Goal: Information Seeking & Learning: Learn about a topic

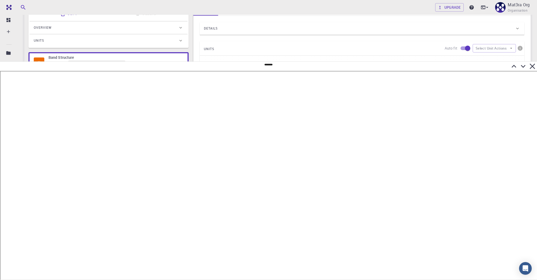
scroll to position [0, 1]
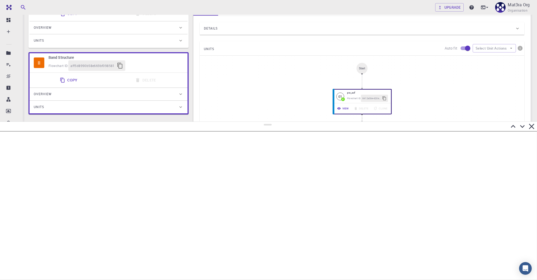
drag, startPoint x: 268, startPoint y: 65, endPoint x: 252, endPoint y: 131, distance: 68.4
click at [252, 132] on div at bounding box center [268, 200] width 537 height 158
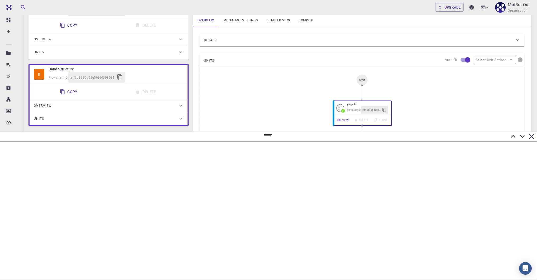
scroll to position [103, 0]
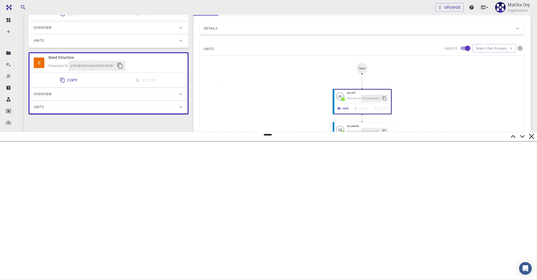
click at [521, 138] on icon at bounding box center [521, 136] width 9 height 9
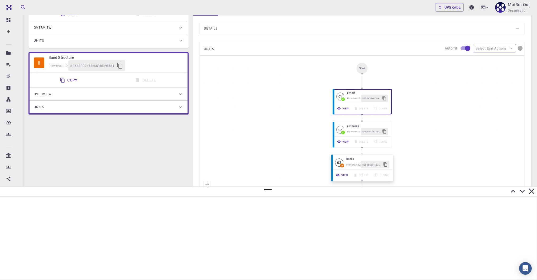
click at [350, 158] on h6 "bands" at bounding box center [367, 158] width 43 height 4
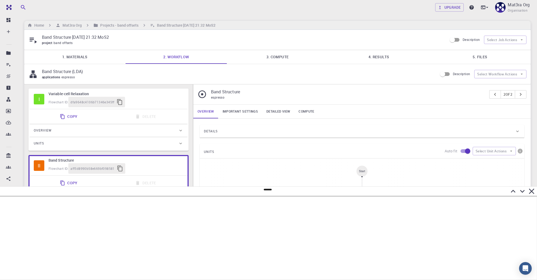
click at [374, 58] on link "4. Results" at bounding box center [378, 57] width 101 height 14
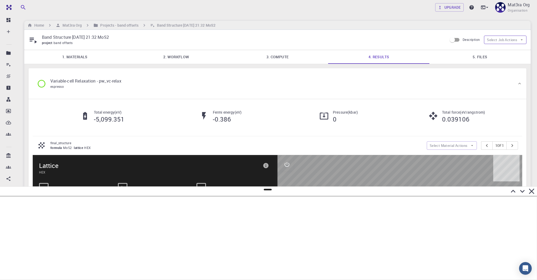
click at [491, 41] on button "Select Job Actions" at bounding box center [505, 40] width 42 height 8
click at [490, 51] on icon at bounding box center [490, 50] width 4 height 4
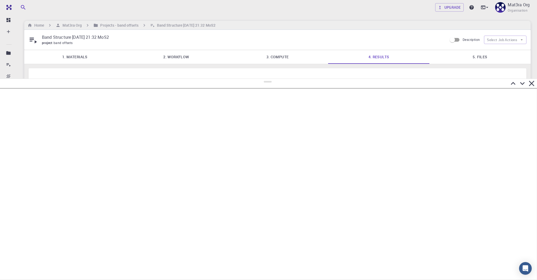
drag, startPoint x: 268, startPoint y: 190, endPoint x: 295, endPoint y: 88, distance: 105.8
click at [296, 88] on div at bounding box center [268, 179] width 537 height 201
click at [452, 60] on link "5. Files" at bounding box center [479, 57] width 101 height 14
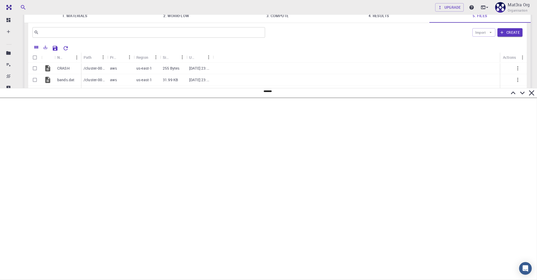
scroll to position [22, 0]
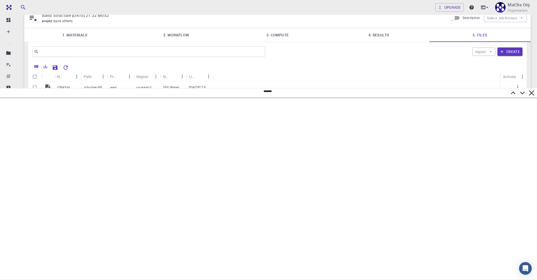
click at [378, 38] on link "4. Results" at bounding box center [378, 35] width 101 height 14
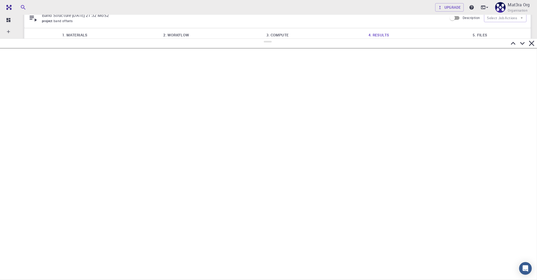
drag, startPoint x: 266, startPoint y: 91, endPoint x: 267, endPoint y: 38, distance: 53.2
click at [267, 38] on div at bounding box center [268, 158] width 537 height 241
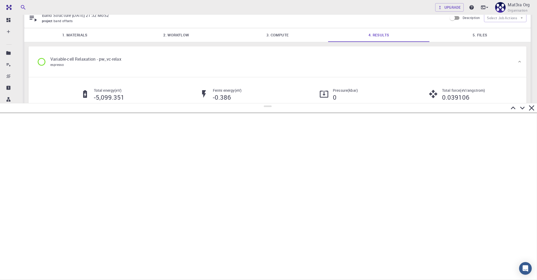
drag, startPoint x: 266, startPoint y: 41, endPoint x: 275, endPoint y: 103, distance: 62.9
click at [275, 103] on div at bounding box center [268, 191] width 537 height 177
click at [467, 31] on link "5. Files" at bounding box center [479, 35] width 101 height 14
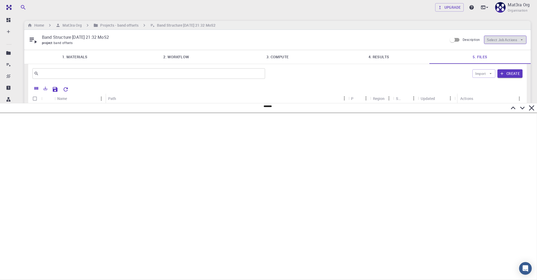
click at [498, 36] on button "Select Job Actions" at bounding box center [505, 40] width 42 height 8
click at [393, 57] on link "4. Results" at bounding box center [378, 57] width 101 height 14
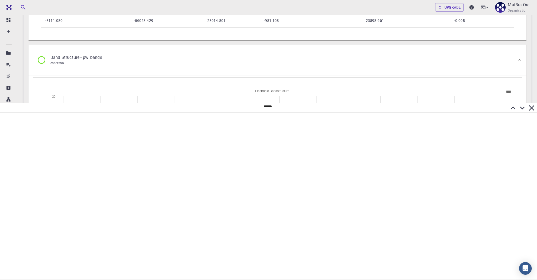
scroll to position [609, 0]
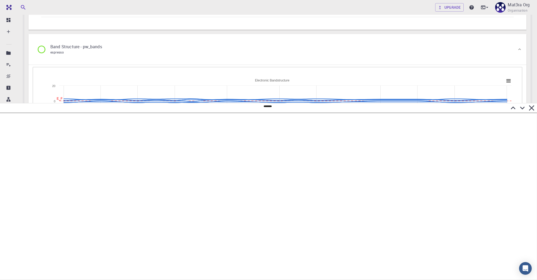
click at [328, 51] on div "Band Structure - pw_bands espresso" at bounding box center [275, 49] width 484 height 20
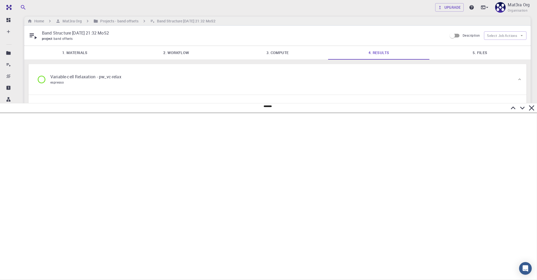
scroll to position [0, 0]
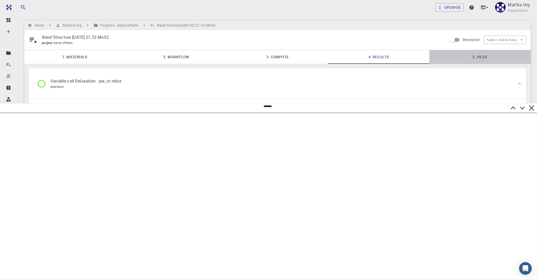
click at [466, 59] on link "5. Files" at bounding box center [479, 57] width 101 height 14
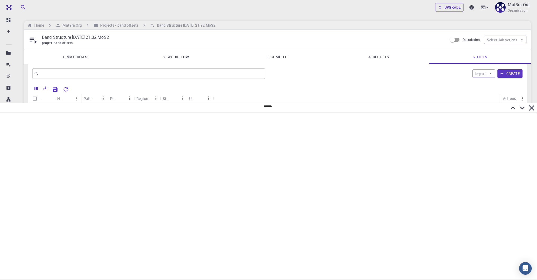
click at [191, 56] on link "2. Workflow" at bounding box center [175, 57] width 101 height 14
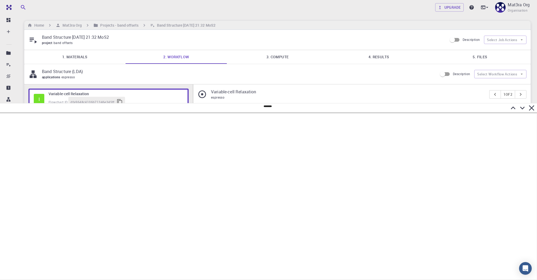
scroll to position [103, 0]
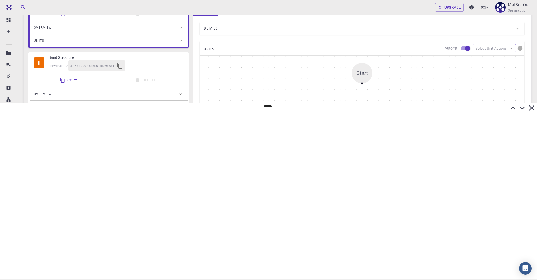
click at [523, 109] on icon at bounding box center [521, 107] width 9 height 9
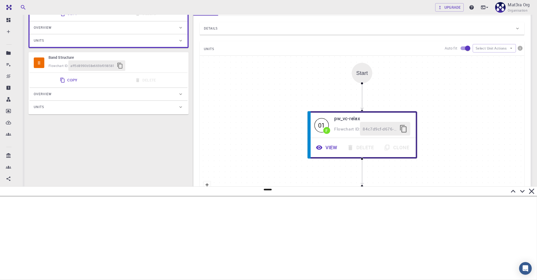
click at [148, 60] on h6 "Band Structure" at bounding box center [115, 58] width 135 height 6
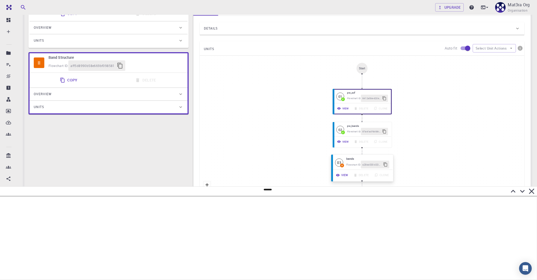
click at [352, 157] on h6 "bands" at bounding box center [367, 158] width 43 height 4
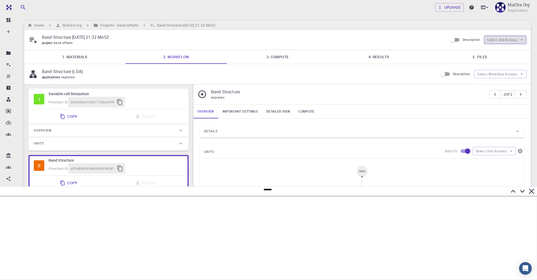
click at [487, 37] on button "Select Job Actions" at bounding box center [505, 40] width 42 height 8
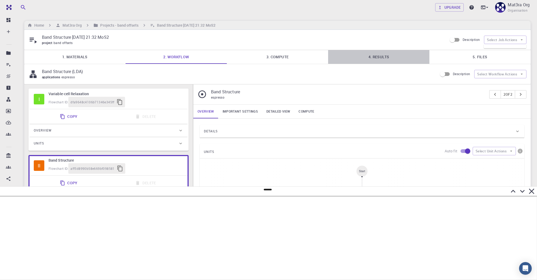
click at [369, 64] on link "4. Results" at bounding box center [378, 57] width 101 height 14
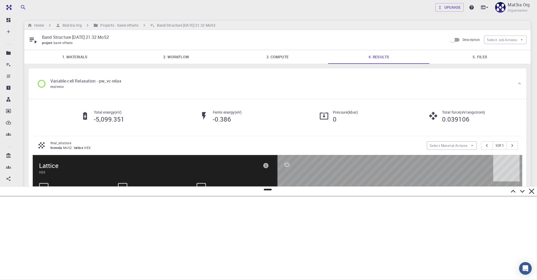
click at [489, 59] on link "5. Files" at bounding box center [479, 57] width 101 height 14
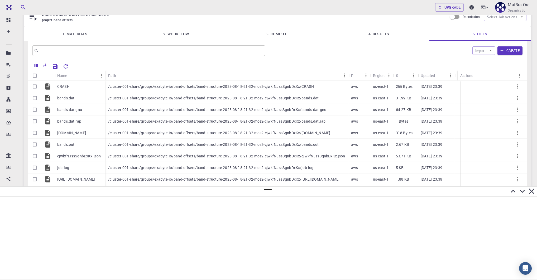
scroll to position [75, 0]
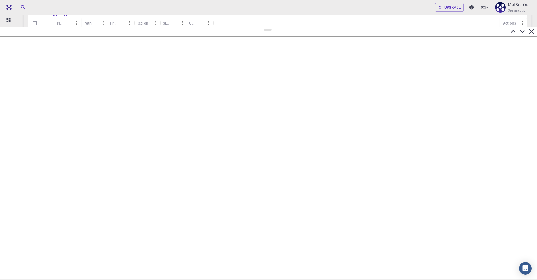
drag, startPoint x: 268, startPoint y: 189, endPoint x: 256, endPoint y: 21, distance: 168.3
click at [256, 27] on div at bounding box center [268, 153] width 537 height 253
drag, startPoint x: 266, startPoint y: 24, endPoint x: 260, endPoint y: 10, distance: 14.7
click at [260, 31] on div at bounding box center [268, 155] width 537 height 249
click at [523, 32] on icon at bounding box center [522, 32] width 5 height 3
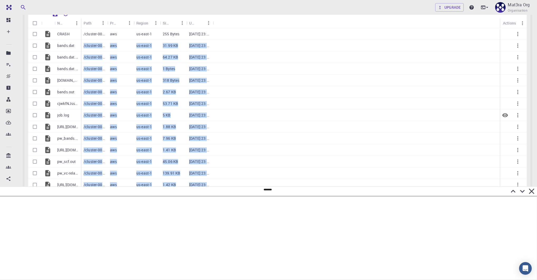
scroll to position [0, 0]
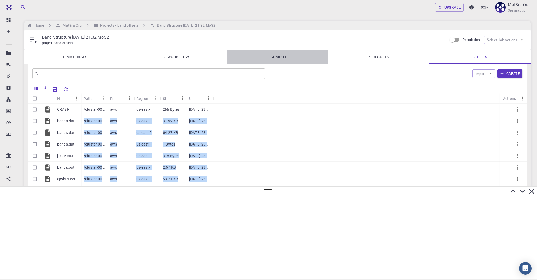
click at [280, 55] on link "3. Compute" at bounding box center [277, 57] width 101 height 14
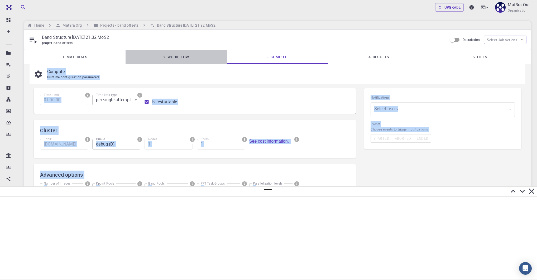
click at [191, 56] on link "2. Workflow" at bounding box center [175, 57] width 101 height 14
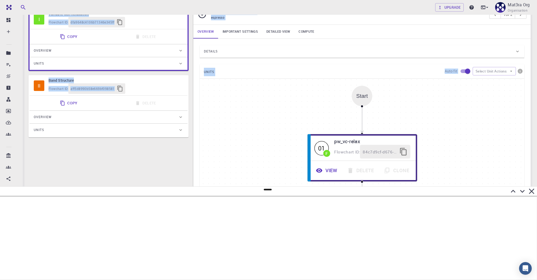
scroll to position [103, 0]
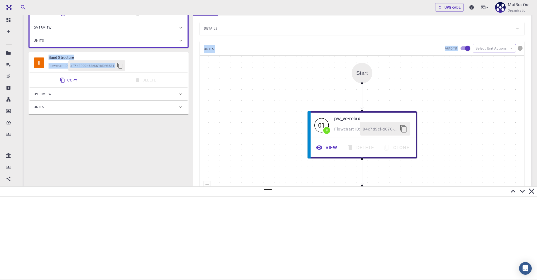
click at [148, 62] on div "Flowchart ID: aff5d8990b58e669bf098581" at bounding box center [115, 65] width 135 height 11
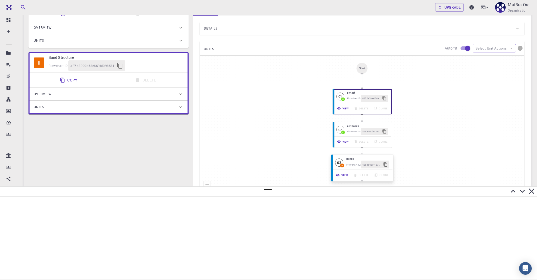
click at [344, 174] on button "View" at bounding box center [342, 175] width 18 height 8
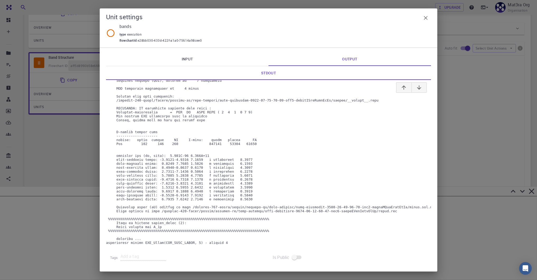
scroll to position [62, 0]
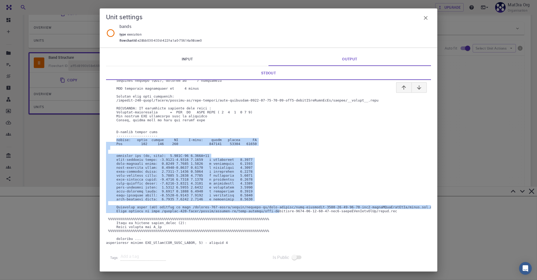
drag, startPoint x: 266, startPoint y: 208, endPoint x: 159, endPoint y: 133, distance: 131.3
click at [157, 133] on pre at bounding box center [268, 137] width 325 height 213
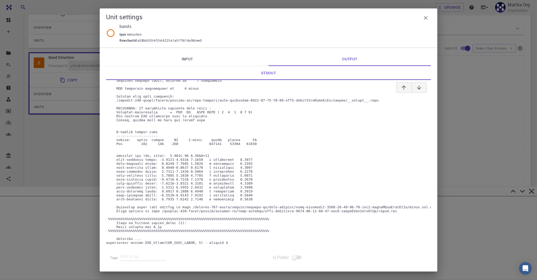
click at [331, 108] on pre at bounding box center [268, 137] width 325 height 213
click at [424, 20] on icon "button" at bounding box center [425, 18] width 6 height 6
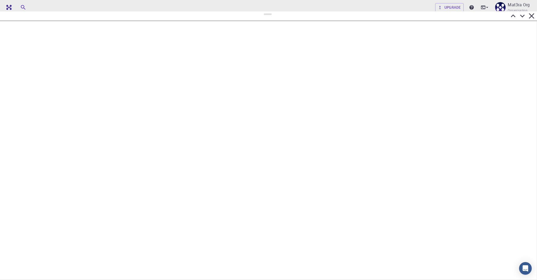
drag, startPoint x: 265, startPoint y: 189, endPoint x: 269, endPoint y: 9, distance: 180.3
click at [270, 11] on div at bounding box center [268, 145] width 537 height 269
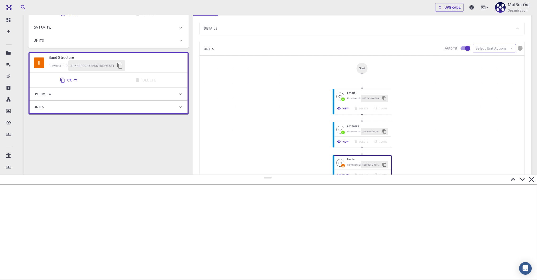
drag, startPoint x: 267, startPoint y: 13, endPoint x: 283, endPoint y: 176, distance: 164.2
click at [283, 176] on div at bounding box center [268, 226] width 537 height 105
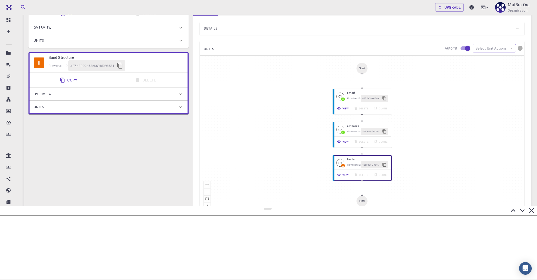
drag, startPoint x: 268, startPoint y: 179, endPoint x: 273, endPoint y: 211, distance: 32.3
click at [274, 212] on div at bounding box center [268, 243] width 537 height 74
click at [304, 178] on div "Start 01 F pw_scf Flowchart ID: 8412a5be-d20e-4199-a757-9c6130376316 View Delet…" at bounding box center [361, 135] width 324 height 158
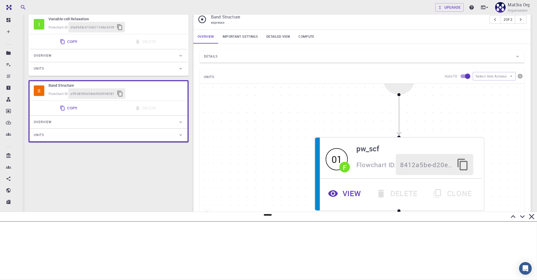
scroll to position [0, 0]
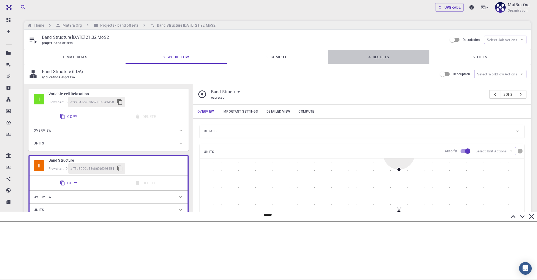
click at [406, 56] on link "4. Results" at bounding box center [378, 57] width 101 height 14
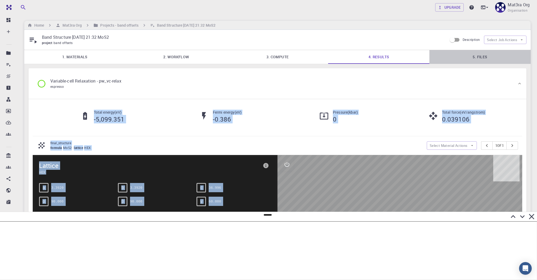
click at [468, 56] on link "5. Files" at bounding box center [479, 57] width 101 height 14
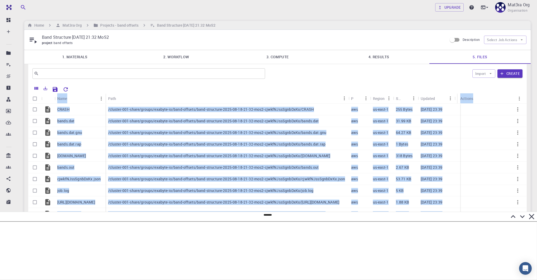
click at [397, 57] on link "4. Results" at bounding box center [378, 57] width 101 height 14
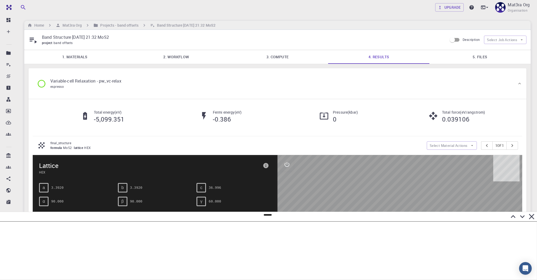
click at [342, 127] on div "Total energy ( eV ) -5,099.351 Fermi energy ( eV ) -0.386 Pressure ( kbar ) 0 T…" at bounding box center [277, 118] width 489 height 35
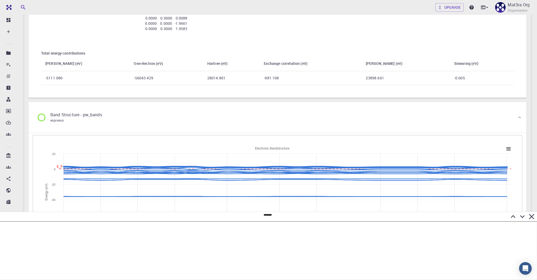
scroll to position [609, 0]
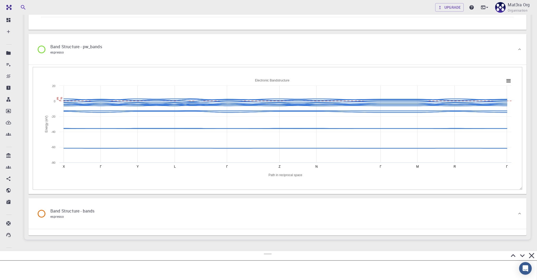
drag, startPoint x: 266, startPoint y: 215, endPoint x: 264, endPoint y: 251, distance: 35.4
click at [264, 251] on div at bounding box center [268, 265] width 537 height 29
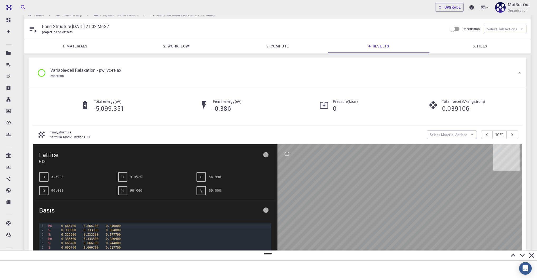
scroll to position [0, 0]
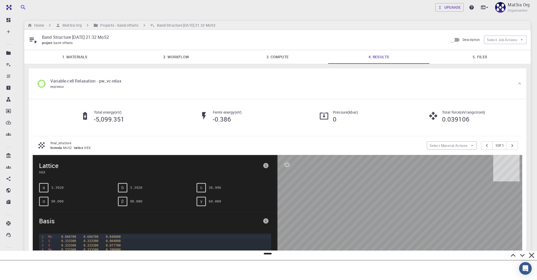
click at [474, 55] on link "5. Files" at bounding box center [479, 57] width 101 height 14
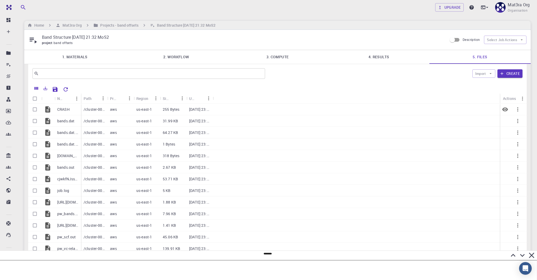
click at [504, 109] on icon "Preview" at bounding box center [505, 109] width 6 height 4
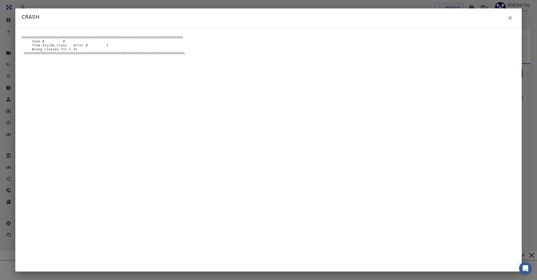
drag, startPoint x: 187, startPoint y: 57, endPoint x: 22, endPoint y: 40, distance: 165.9
click at [22, 40] on pre "%%%%%%%%%%%%%%%%%%%%%%%%%%%%%%%%%%%%%%%%%%%%%%%%%%%%%%%%%%%%%%%%%%%%%%%%%%%%%% …" at bounding box center [268, 149] width 493 height 228
copy pre "%%%%%%%%%%%%%%%%%%%%%%%%%%%%%%%%%%%%%%%%%%%%%%%%%%%%%%%%%%%%%%%%%%%%%%%%%%%%%% …"
click at [259, 64] on pre "%%%%%%%%%%%%%%%%%%%%%%%%%%%%%%%%%%%%%%%%%%%%%%%%%%%%%%%%%%%%%%%%%%%%%%%%%%%%%% …" at bounding box center [268, 149] width 493 height 228
click at [507, 18] on icon "button" at bounding box center [509, 18] width 6 height 6
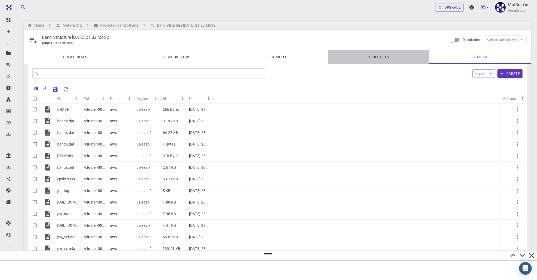
click at [374, 55] on link "4. Results" at bounding box center [378, 57] width 101 height 14
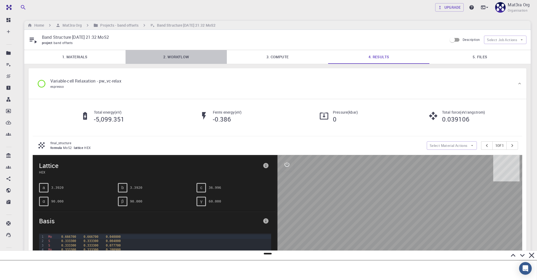
click at [171, 54] on link "2. Workflow" at bounding box center [175, 57] width 101 height 14
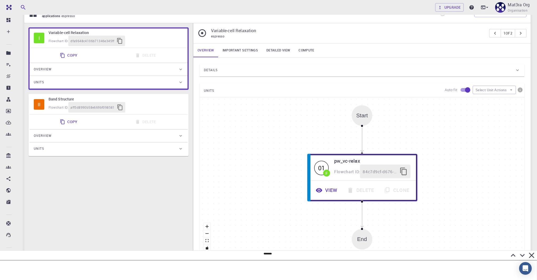
scroll to position [103, 0]
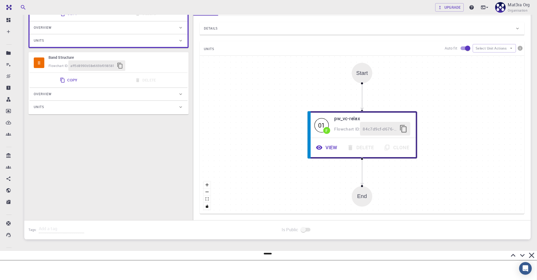
click at [148, 62] on div "Flowchart ID: aff5d8990b58e669bf098581" at bounding box center [115, 65] width 135 height 11
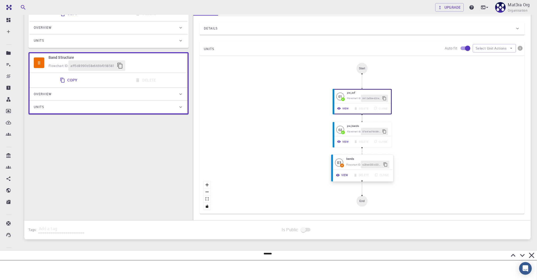
click at [342, 173] on button "View" at bounding box center [342, 175] width 18 height 8
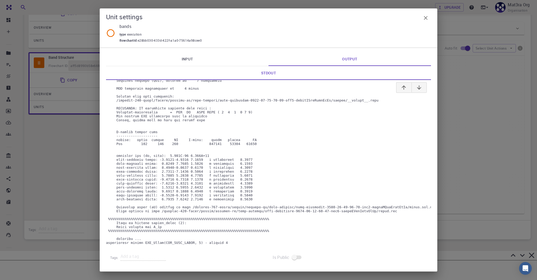
scroll to position [62, 0]
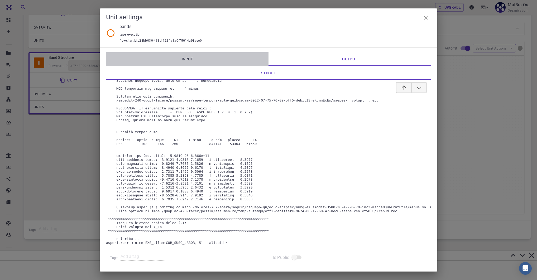
click at [197, 53] on link "Input" at bounding box center [187, 59] width 162 height 14
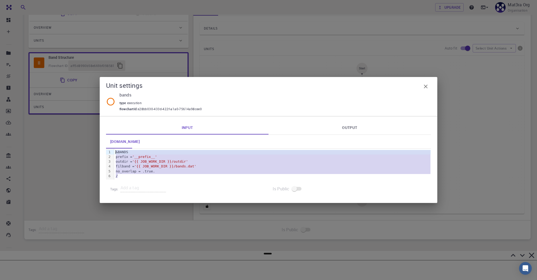
drag, startPoint x: 121, startPoint y: 176, endPoint x: 100, endPoint y: 142, distance: 40.4
click at [100, 142] on div "Input Output [DOMAIN_NAME] 9 1 2 3 4 5 6 › &BANDS prefix = '__prefix__' outdir …" at bounding box center [268, 159] width 337 height 87
copy div "&BANDS prefix = '__prefix__' outdir = '{{ JOB_WORK_DIR }}/outdir' filband = '{{…"
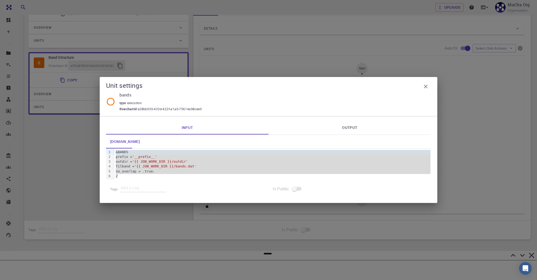
click at [266, 254] on div "Unit settings bands type execution flowchartId : e28bb030-433d-422f-a1a0-75614a…" at bounding box center [268, 140] width 537 height 280
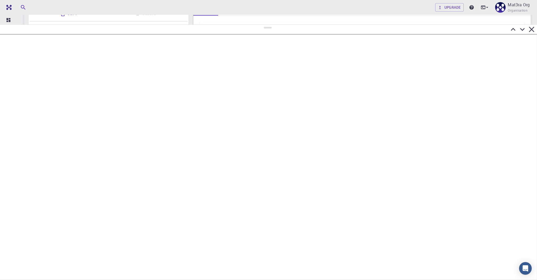
drag, startPoint x: 266, startPoint y: 254, endPoint x: 286, endPoint y: 22, distance: 232.3
click at [286, 25] on div at bounding box center [268, 152] width 537 height 255
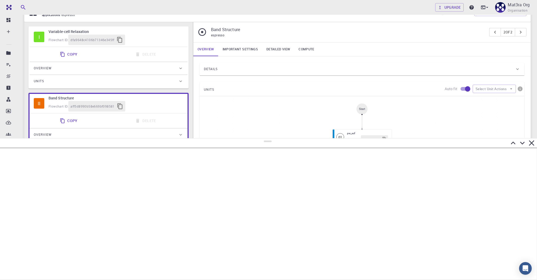
drag, startPoint x: 266, startPoint y: 25, endPoint x: 277, endPoint y: 138, distance: 113.9
click at [277, 138] on div at bounding box center [268, 209] width 537 height 142
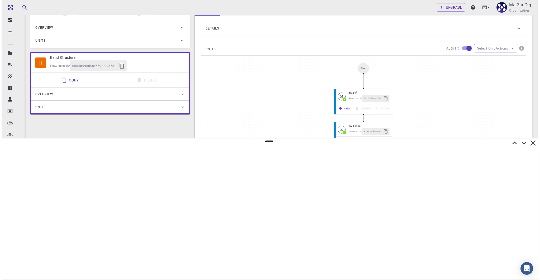
scroll to position [0, 0]
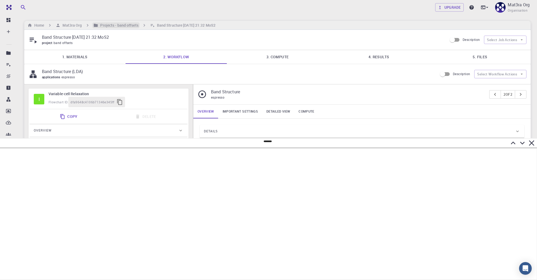
click at [99, 23] on h6 "Projects - band offsets" at bounding box center [118, 25] width 40 height 6
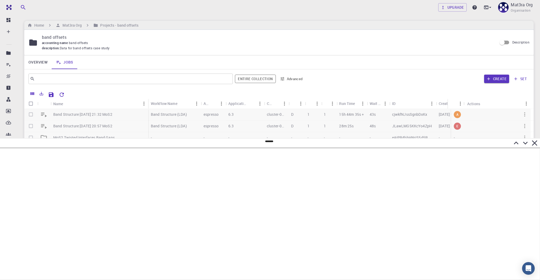
click at [73, 114] on div at bounding box center [277, 164] width 506 height 111
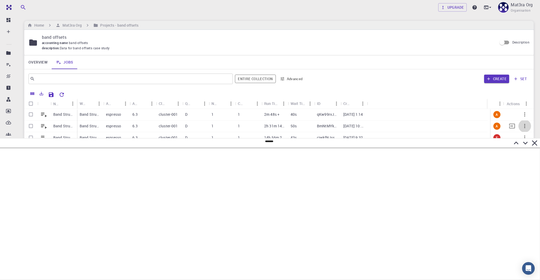
click at [521, 125] on icon "button" at bounding box center [524, 126] width 6 height 6
click at [511, 147] on icon at bounding box center [509, 147] width 5 height 5
drag, startPoint x: 269, startPoint y: 141, endPoint x: 269, endPoint y: 136, distance: 5.3
click at [269, 136] on div at bounding box center [270, 208] width 540 height 144
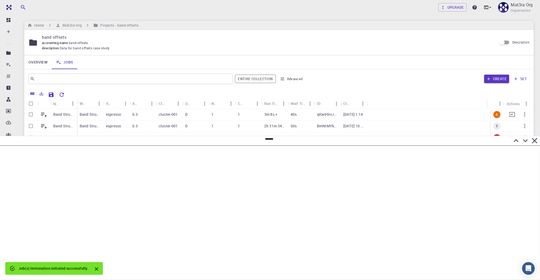
click at [62, 114] on p "Band Structure [DATE] 13:14 MoS2" at bounding box center [63, 114] width 21 height 5
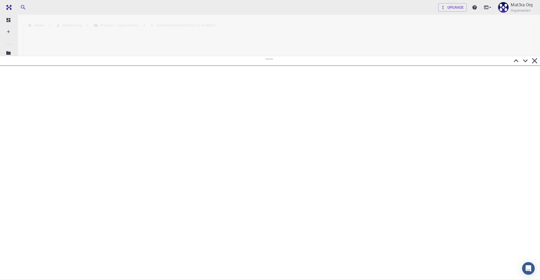
drag, startPoint x: 269, startPoint y: 139, endPoint x: 264, endPoint y: 47, distance: 92.1
click at [264, 56] on div at bounding box center [270, 168] width 540 height 224
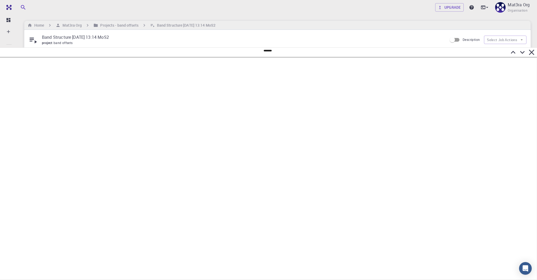
click at [521, 53] on icon at bounding box center [522, 52] width 5 height 3
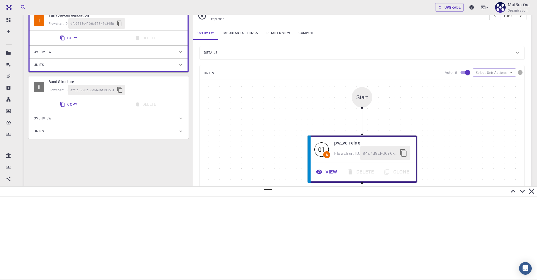
scroll to position [103, 0]
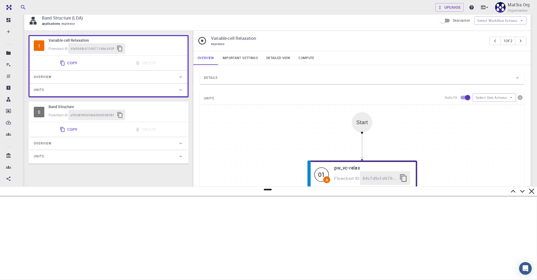
click at [216, 75] on span "Details" at bounding box center [211, 78] width 14 height 8
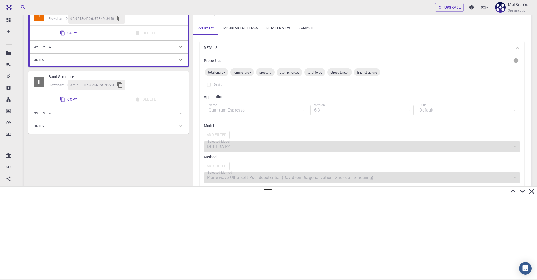
click at [245, 21] on link "Important settings" at bounding box center [240, 28] width 44 height 14
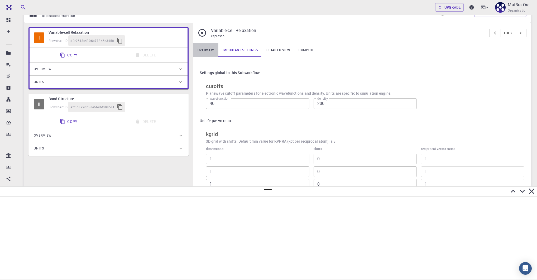
click at [205, 54] on link "Overview" at bounding box center [205, 50] width 25 height 14
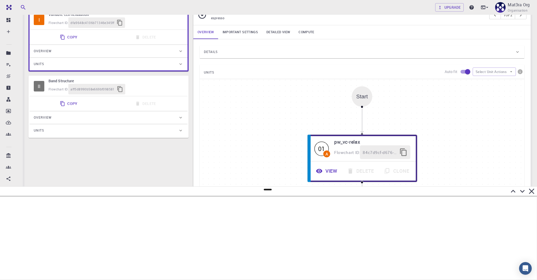
scroll to position [103, 0]
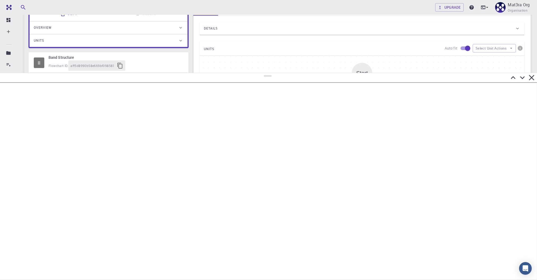
drag, startPoint x: 269, startPoint y: 190, endPoint x: 271, endPoint y: 70, distance: 119.9
click at [271, 73] on div at bounding box center [268, 176] width 537 height 207
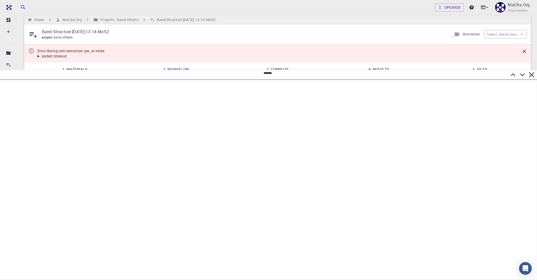
scroll to position [6, 0]
click at [39, 55] on summary "socket.timeout" at bounding box center [70, 55] width 67 height 5
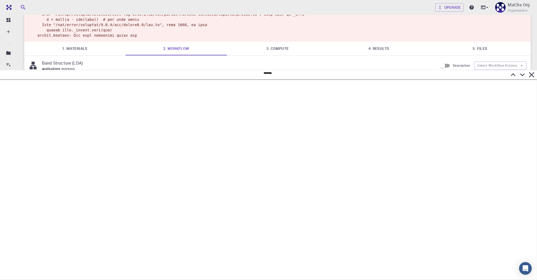
scroll to position [283, 0]
